Goal: Check status: Check status

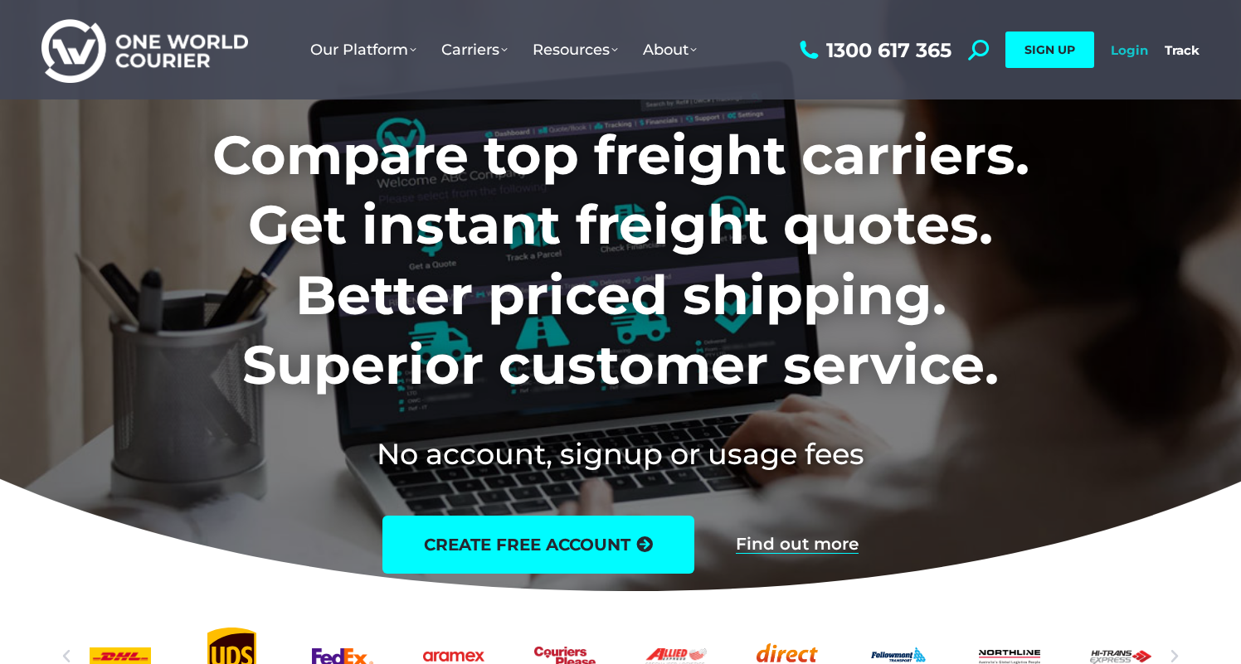
click at [1131, 50] on link "Login" at bounding box center [1129, 50] width 37 height 16
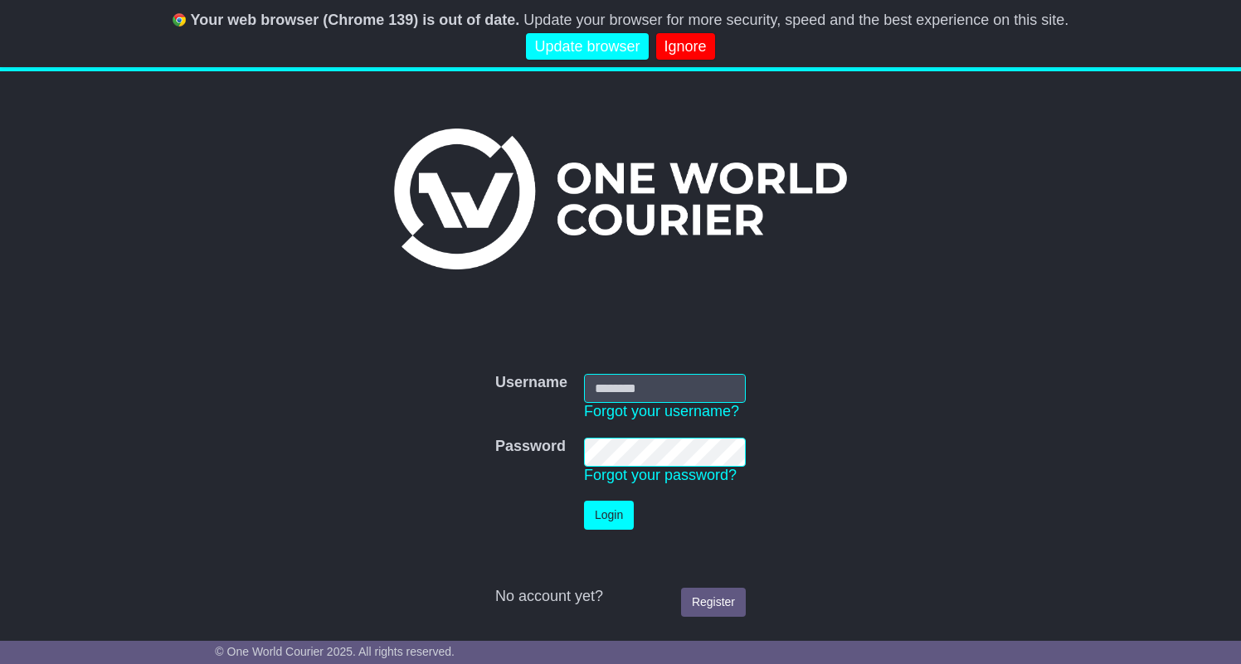
type input "**********"
click at [610, 516] on button "Login" at bounding box center [609, 515] width 50 height 29
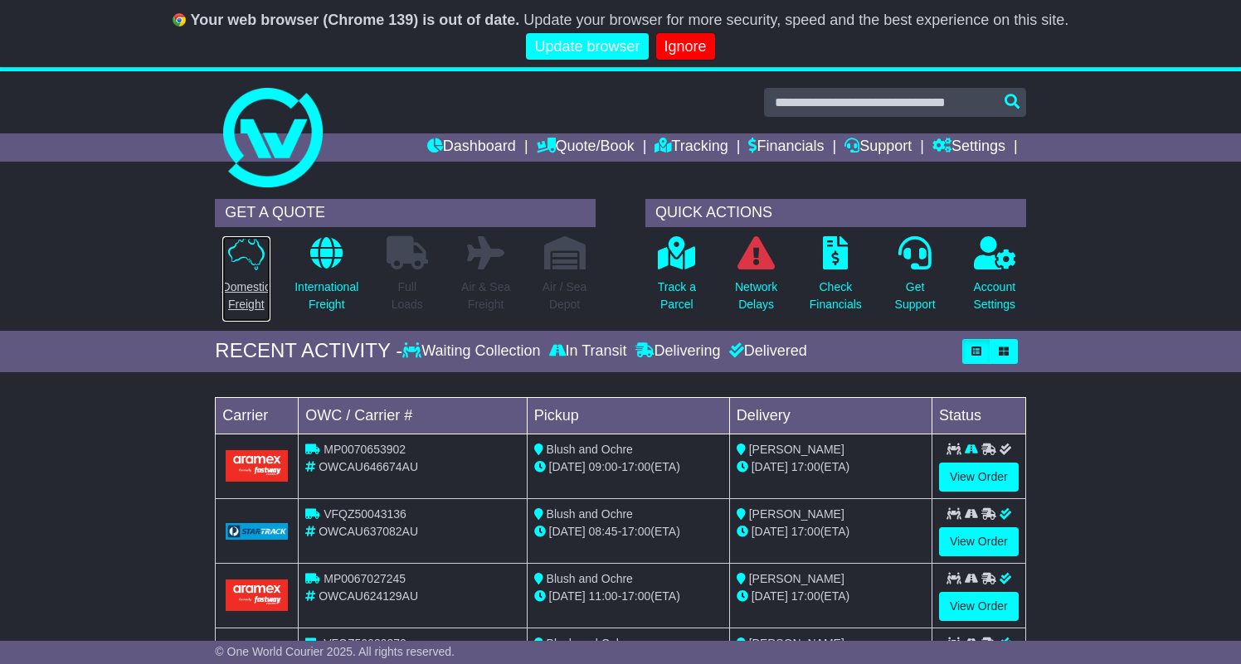
click at [241, 290] on p "Domestic Freight" at bounding box center [246, 296] width 48 height 35
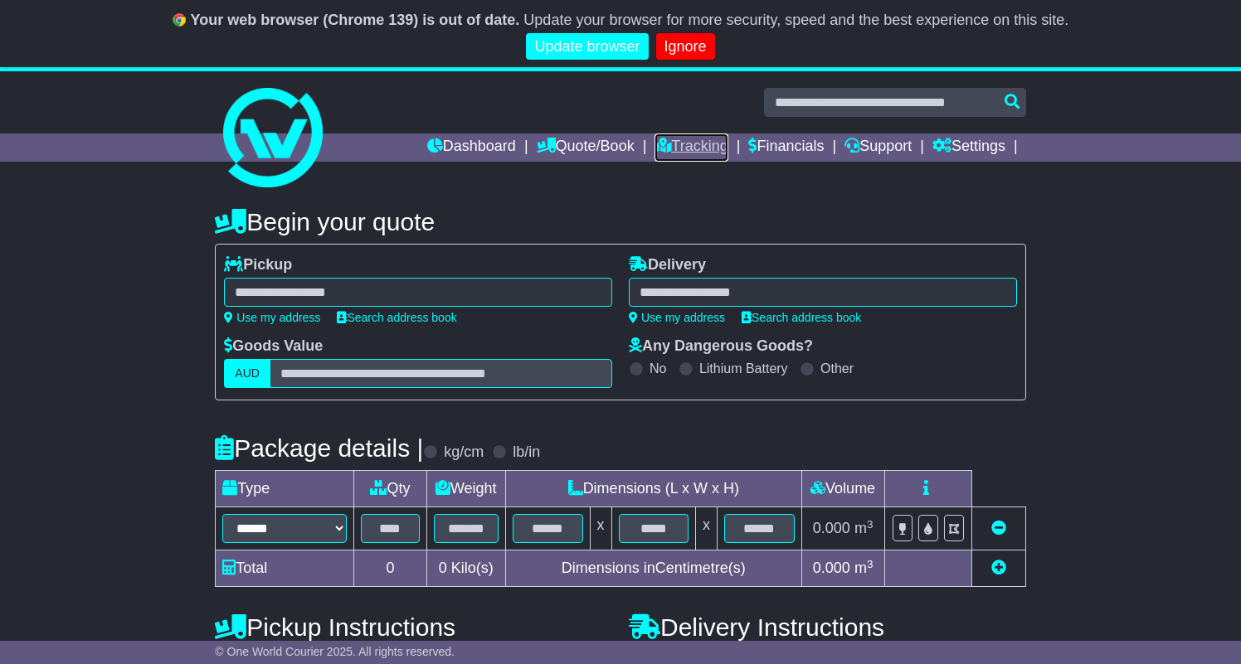
click at [703, 144] on link "Tracking" at bounding box center [691, 148] width 73 height 28
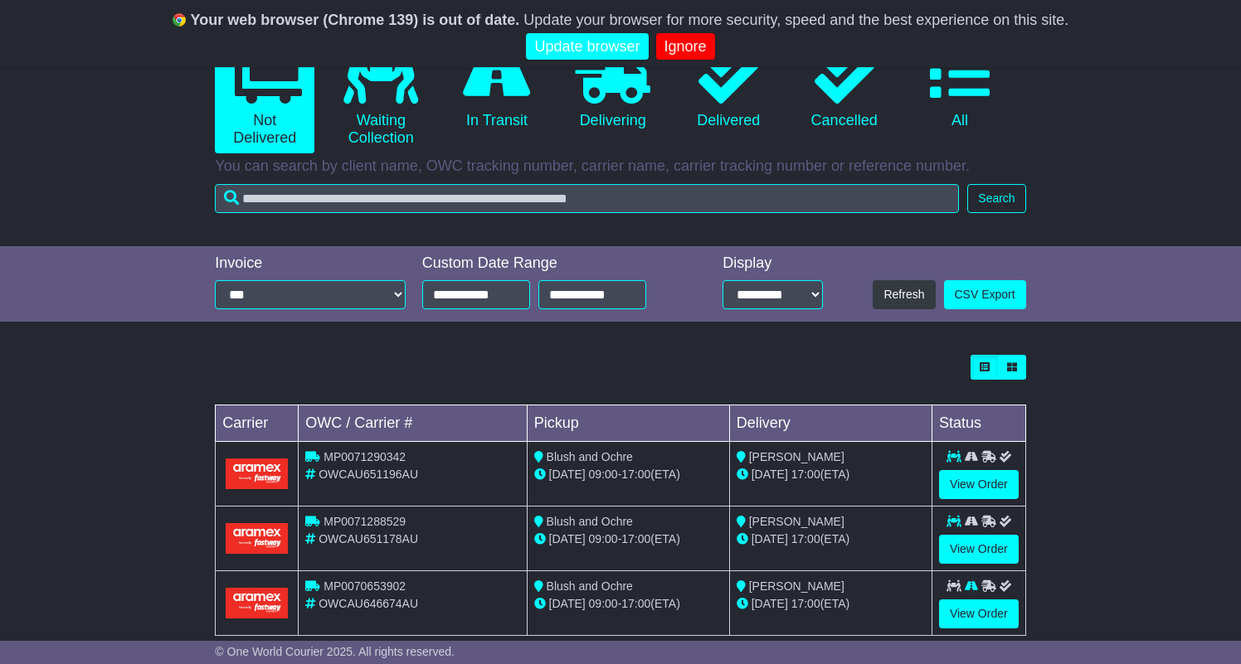
scroll to position [232, 0]
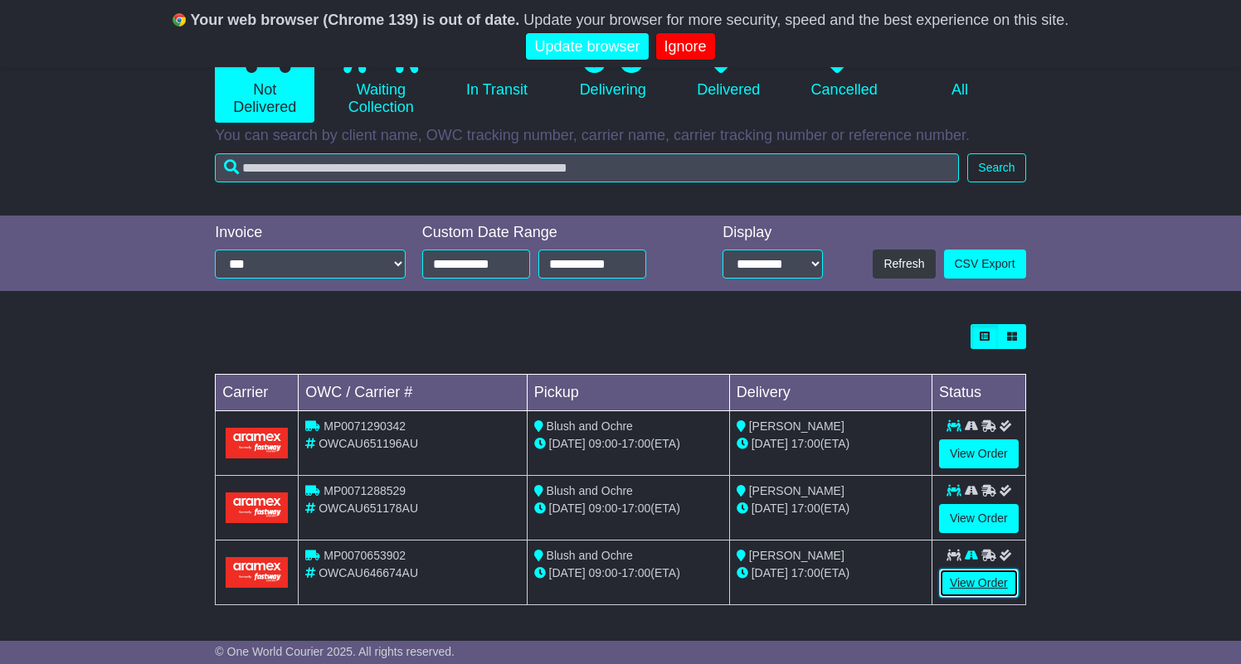
click at [988, 580] on link "View Order" at bounding box center [979, 583] width 80 height 29
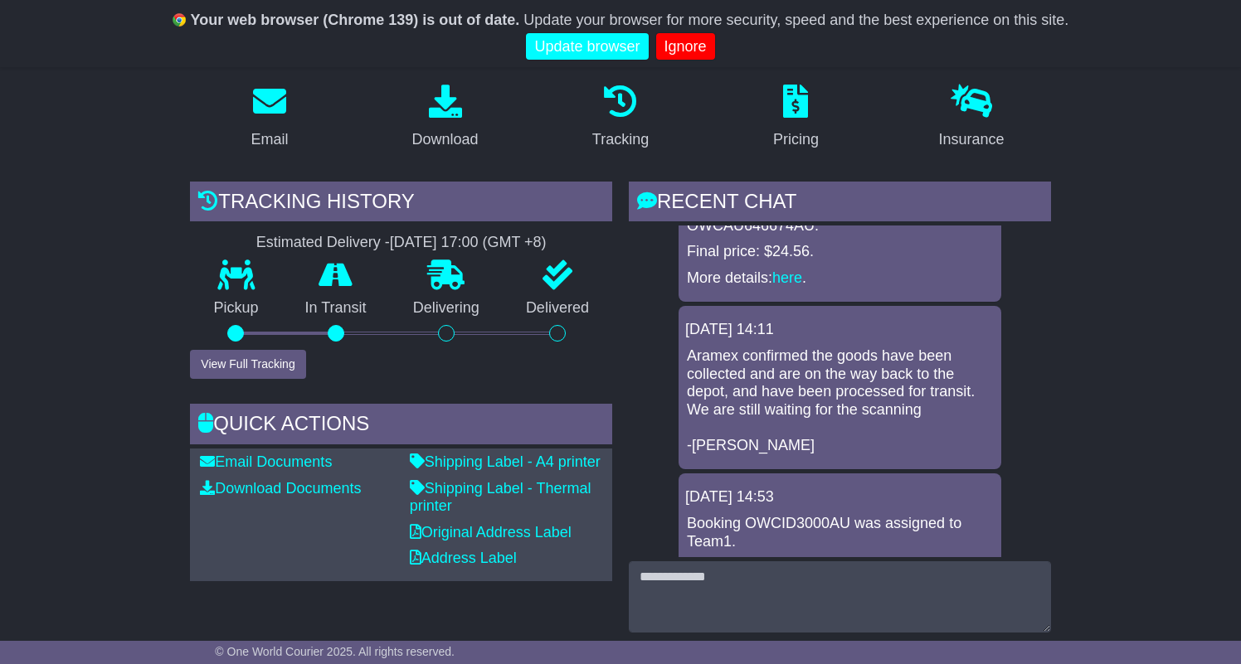
scroll to position [308, 0]
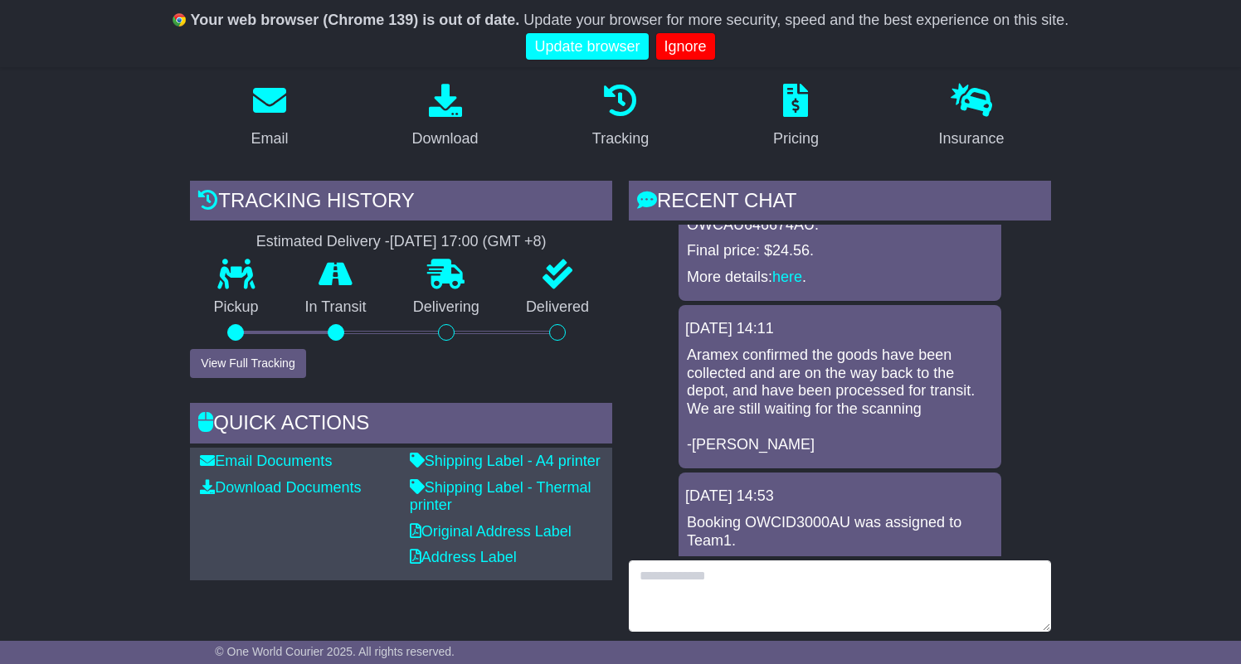
click at [859, 562] on textarea at bounding box center [840, 596] width 422 height 71
